Goal: Find specific page/section: Find specific page/section

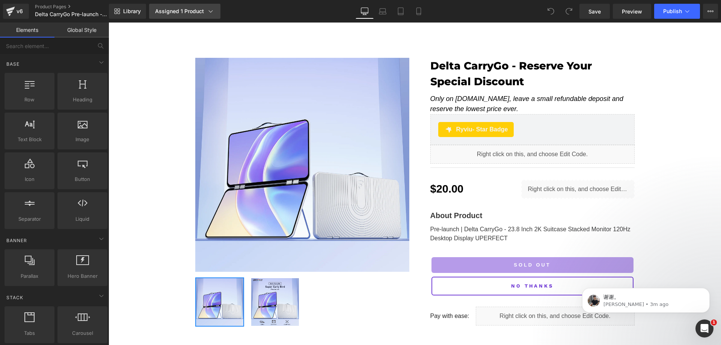
click at [205, 12] on div "Assigned 1 Product" at bounding box center [184, 12] width 59 height 8
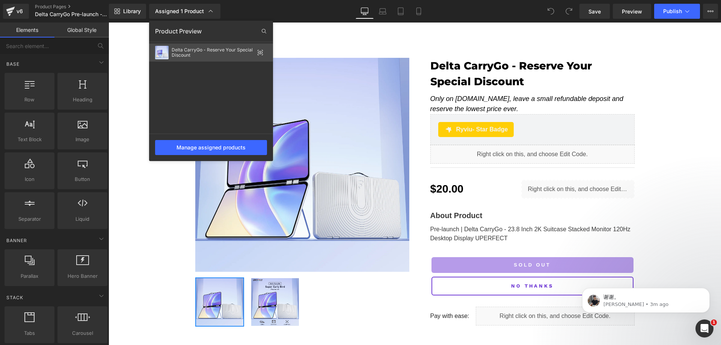
click at [259, 54] on icon at bounding box center [260, 53] width 6 height 6
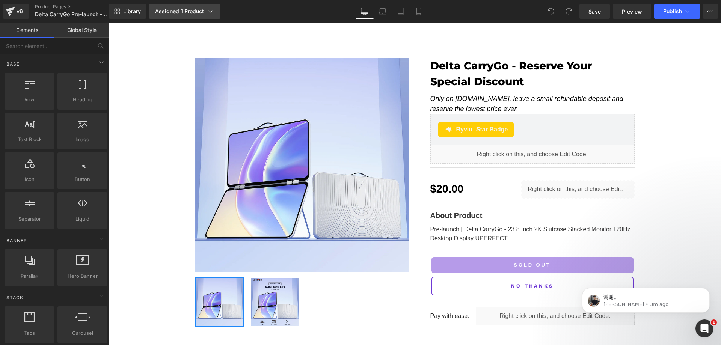
click at [208, 12] on icon at bounding box center [211, 12] width 8 height 8
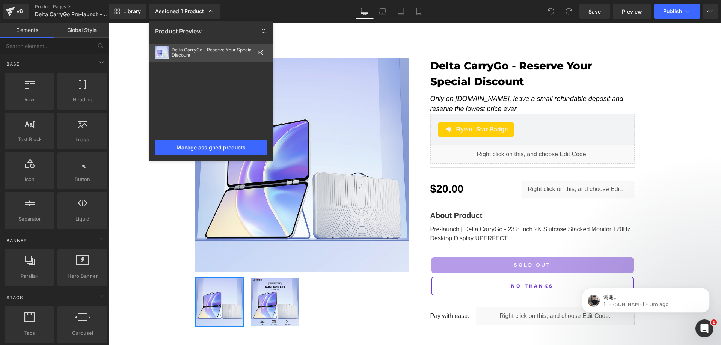
click at [259, 51] on icon at bounding box center [260, 53] width 6 height 6
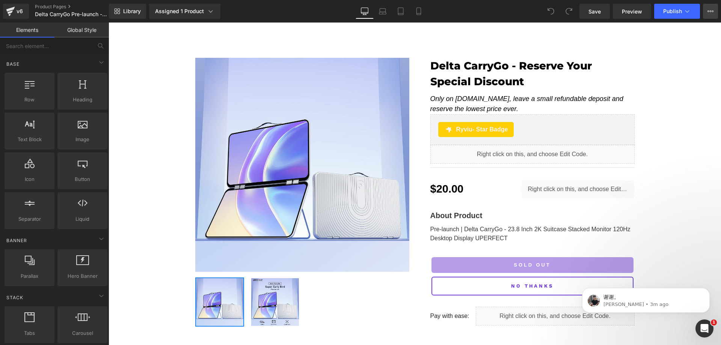
click at [714, 11] on button "View Live Page View with current Template Save Template to Library Schedule Pub…" at bounding box center [710, 11] width 15 height 15
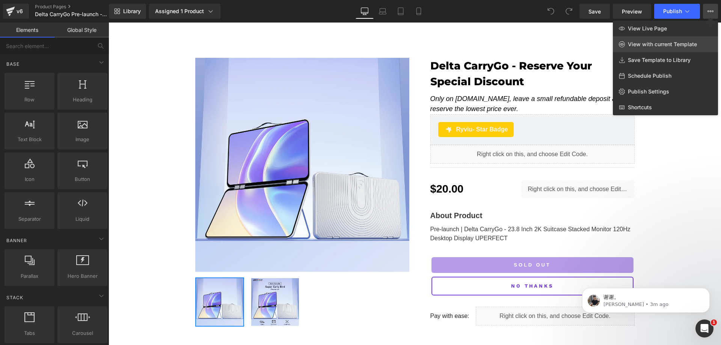
click at [654, 48] on link "View with current Template" at bounding box center [665, 44] width 105 height 16
